Goal: Task Accomplishment & Management: Manage account settings

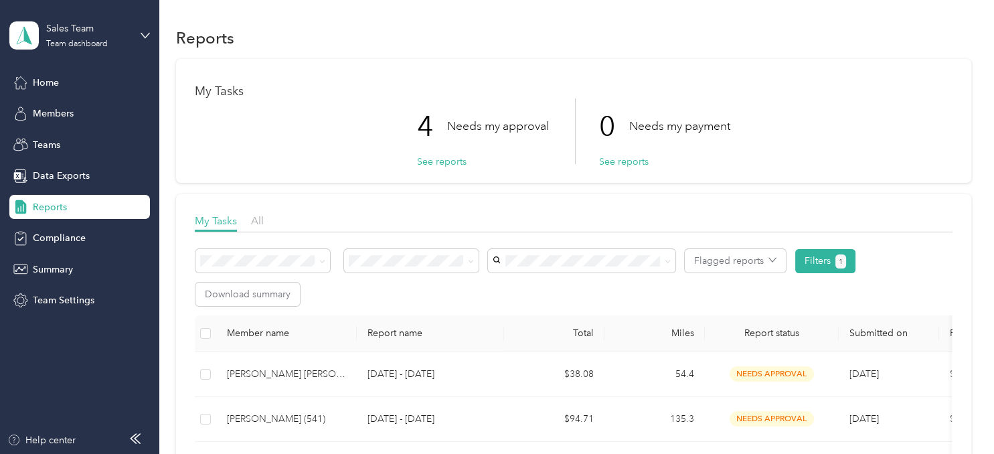
scroll to position [67, 0]
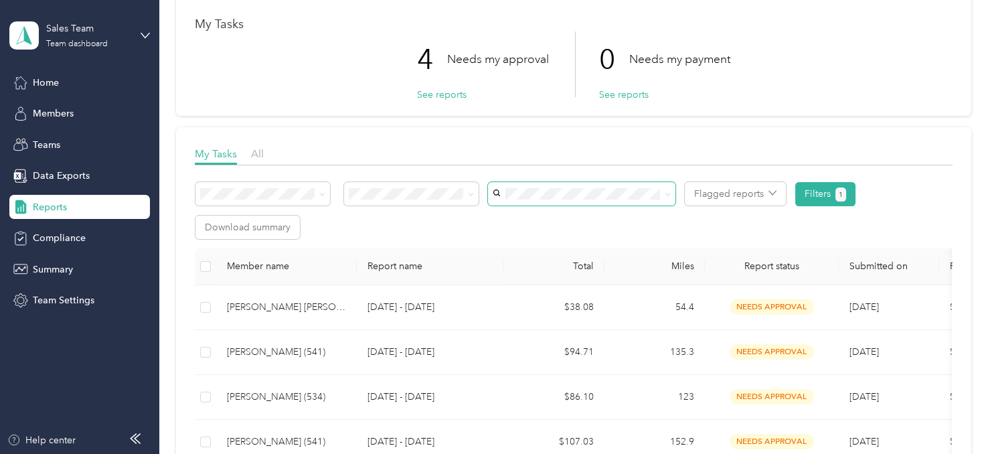
click at [621, 185] on span at bounding box center [581, 193] width 187 height 23
click at [541, 381] on span "[PERSON_NAME] (534)" at bounding box center [546, 386] width 98 height 11
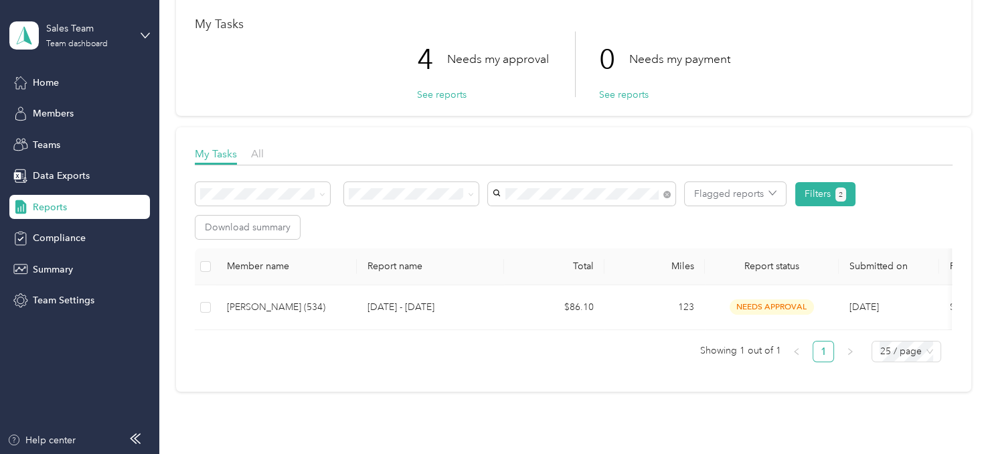
scroll to position [143, 0]
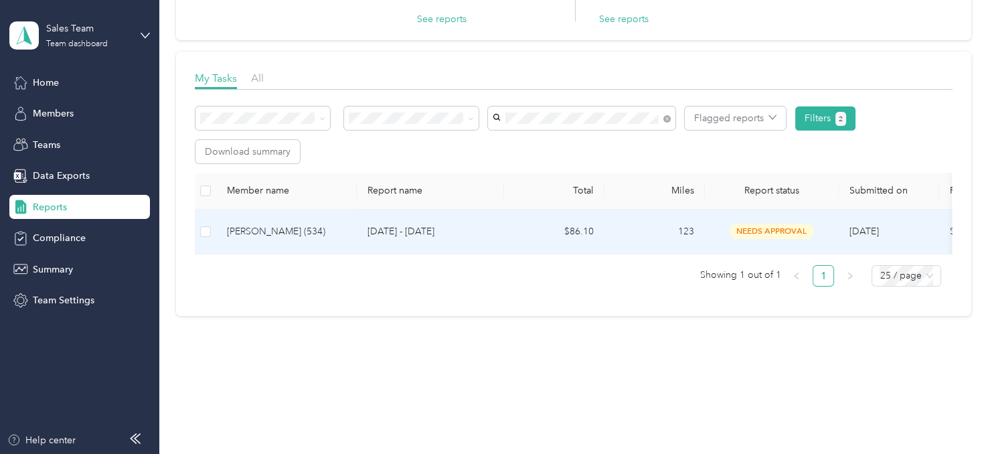
click at [546, 228] on td "$86.10" at bounding box center [554, 232] width 100 height 45
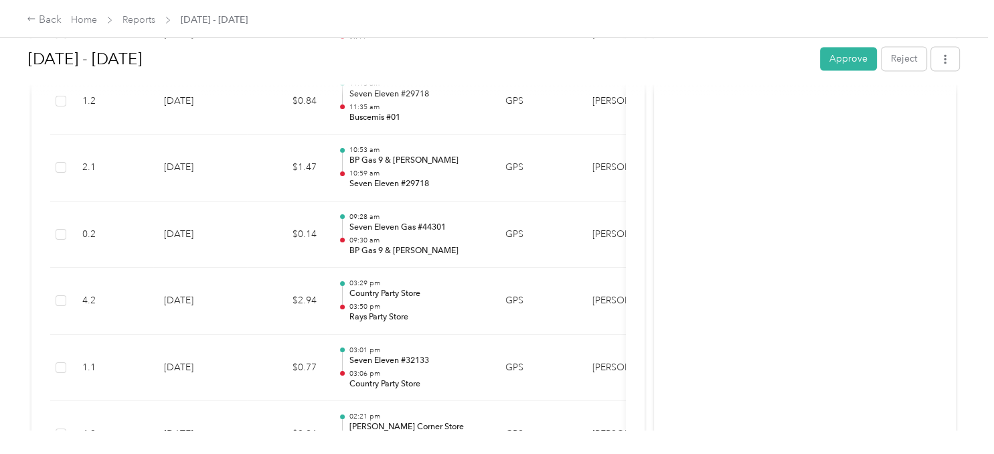
scroll to position [2073, 0]
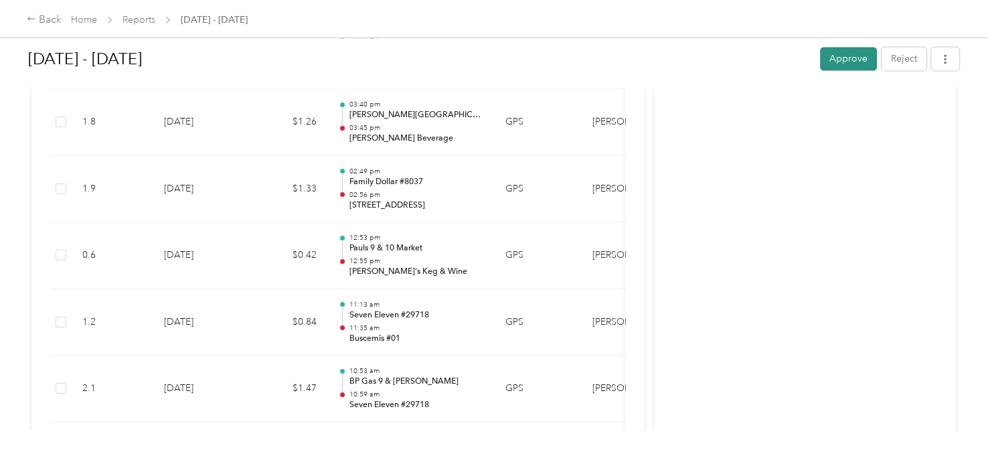
click at [864, 62] on button "Approve" at bounding box center [848, 58] width 57 height 23
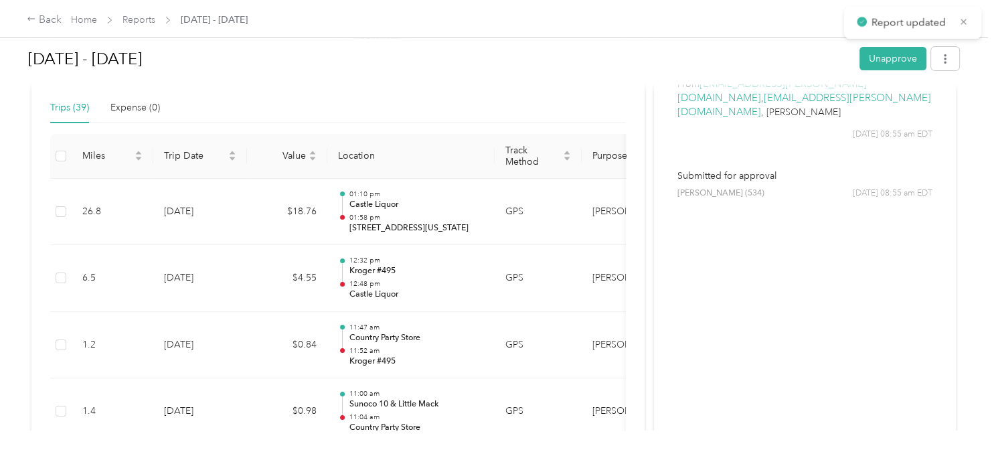
scroll to position [0, 0]
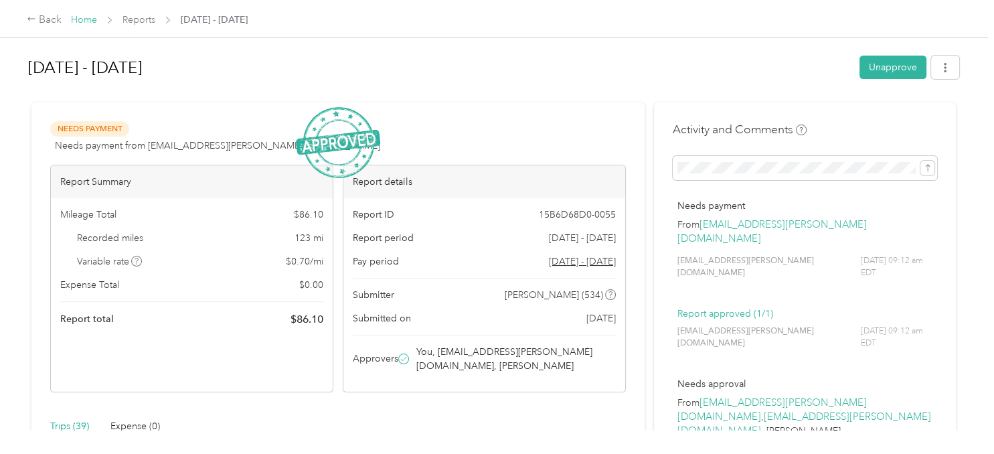
click at [82, 22] on link "Home" at bounding box center [84, 19] width 26 height 11
